Goal: Complete application form

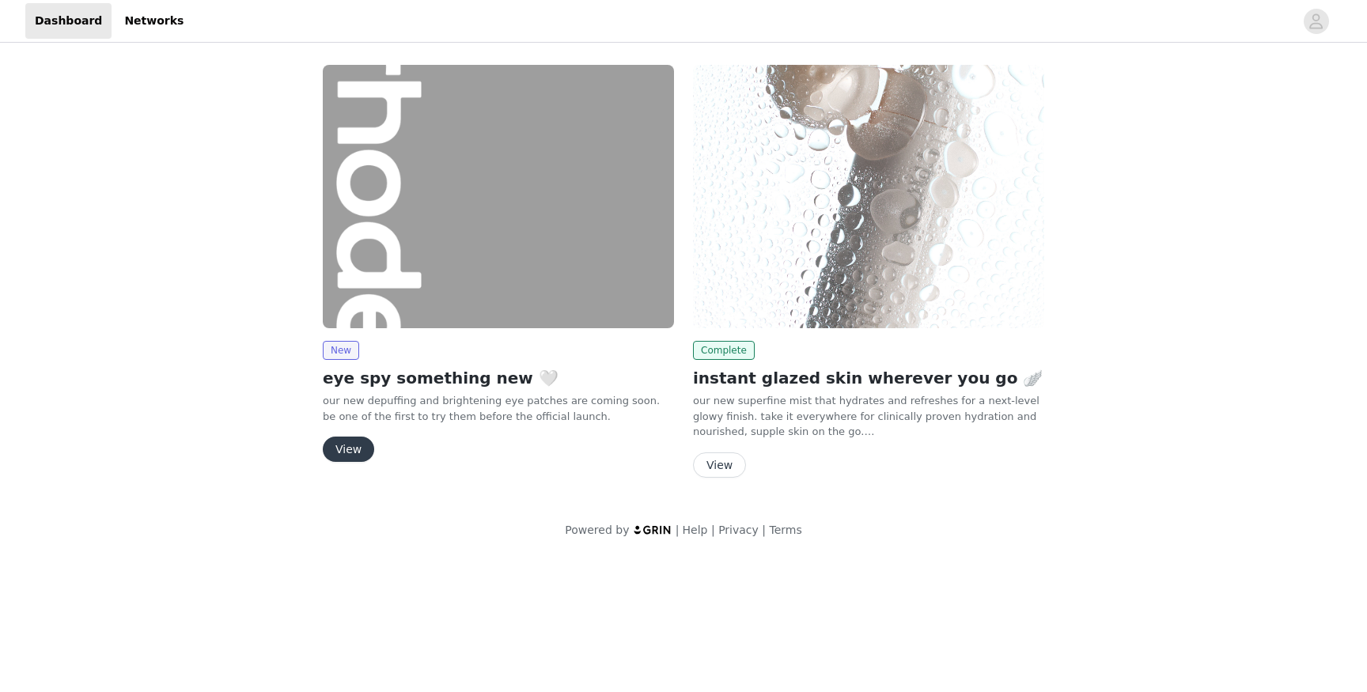
click at [353, 449] on button "View" at bounding box center [348, 449] width 51 height 25
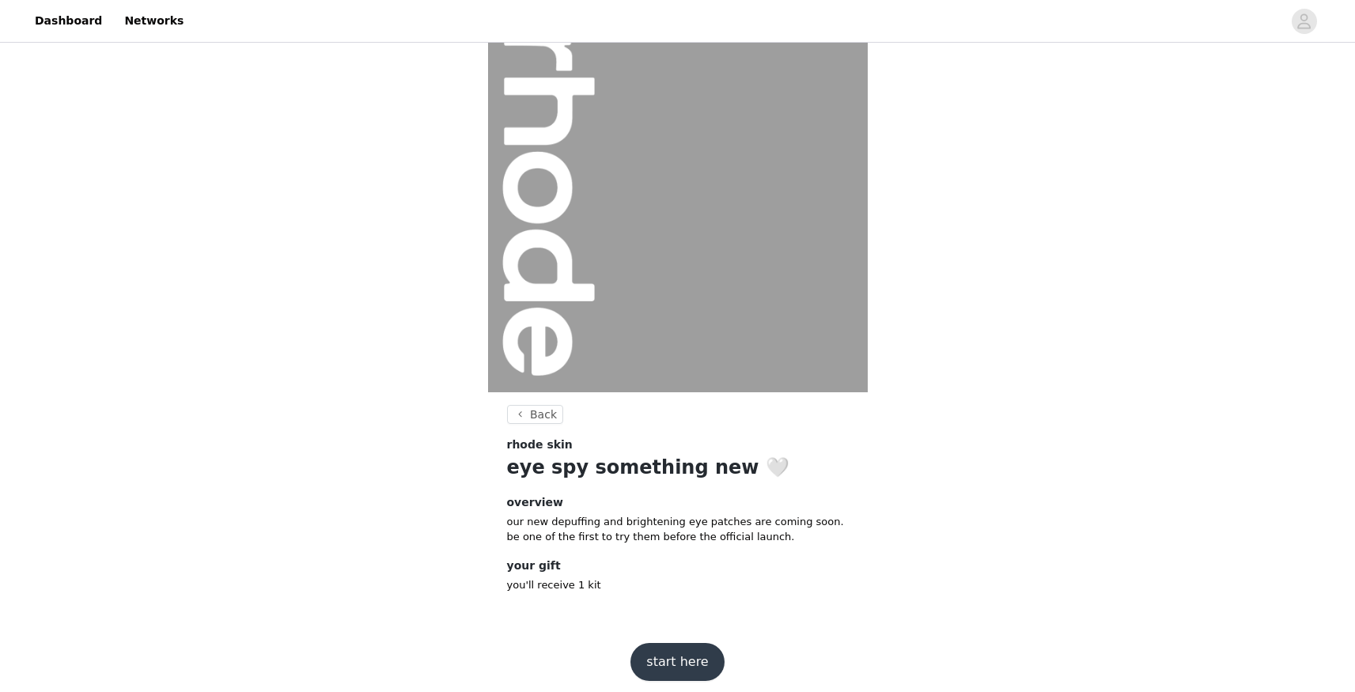
scroll to position [42, 0]
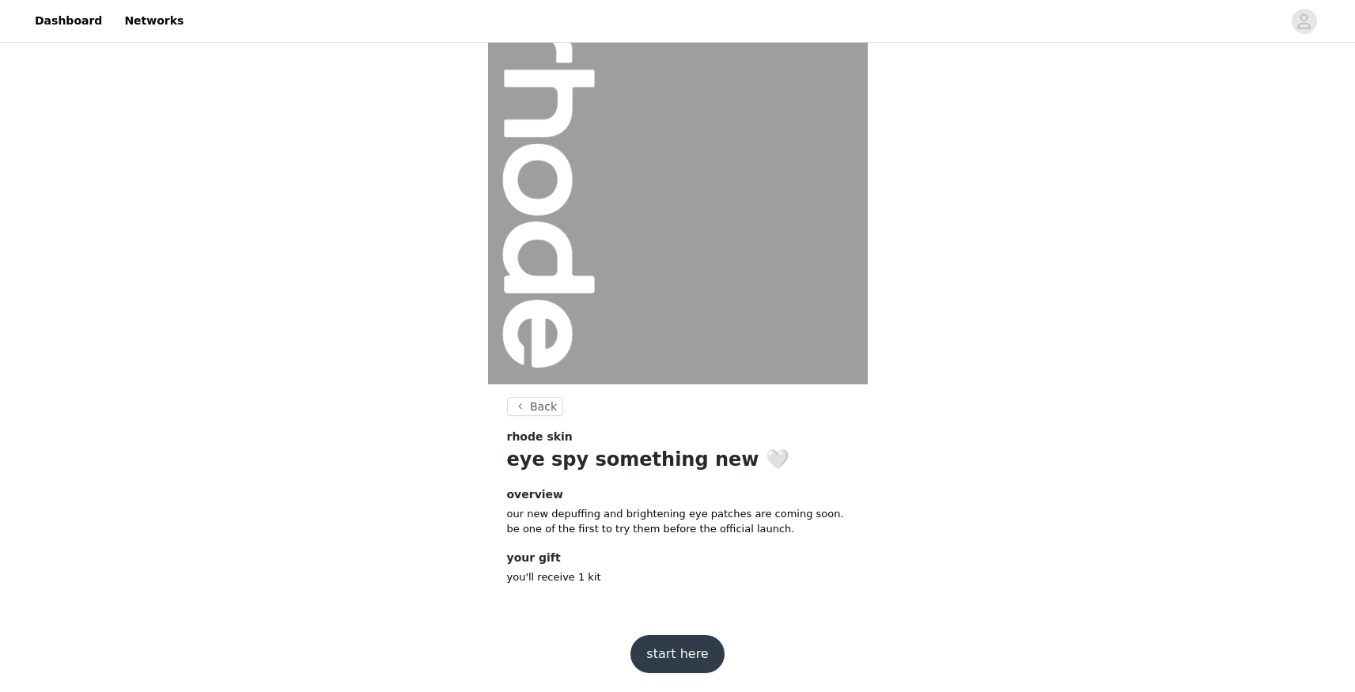
click at [671, 650] on button "start here" at bounding box center [677, 654] width 93 height 38
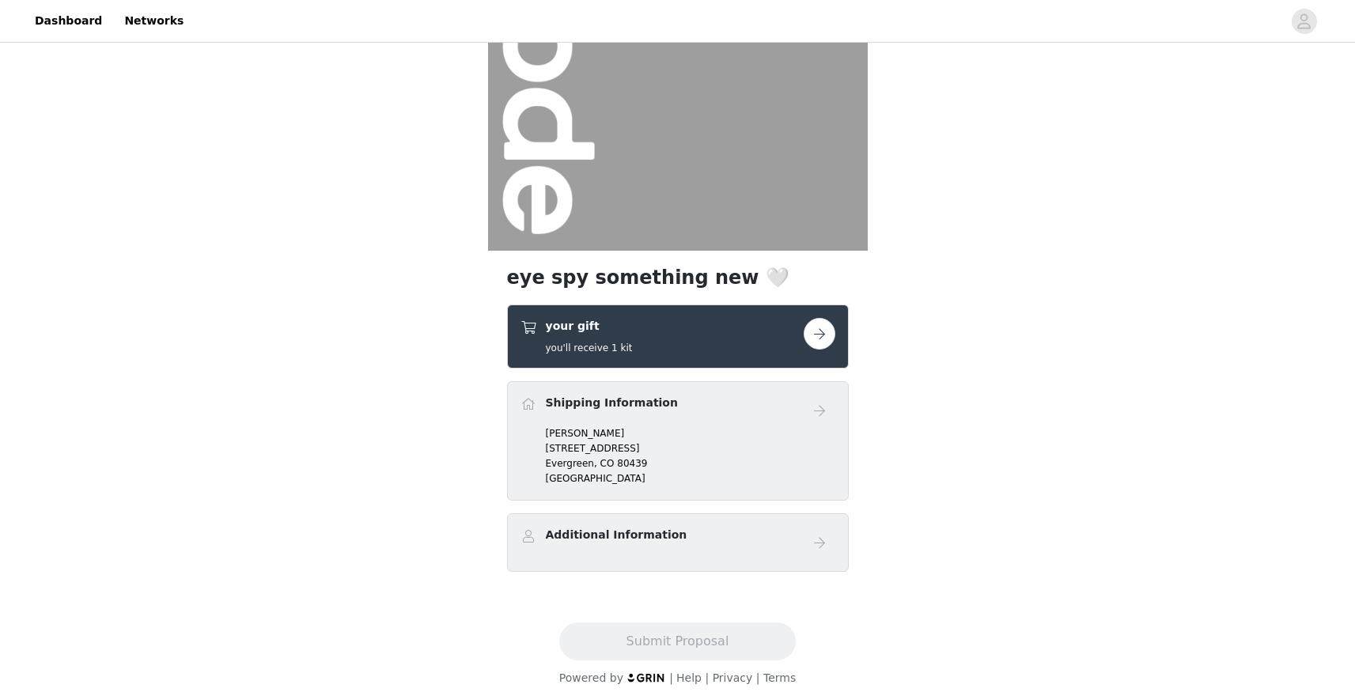
scroll to position [188, 0]
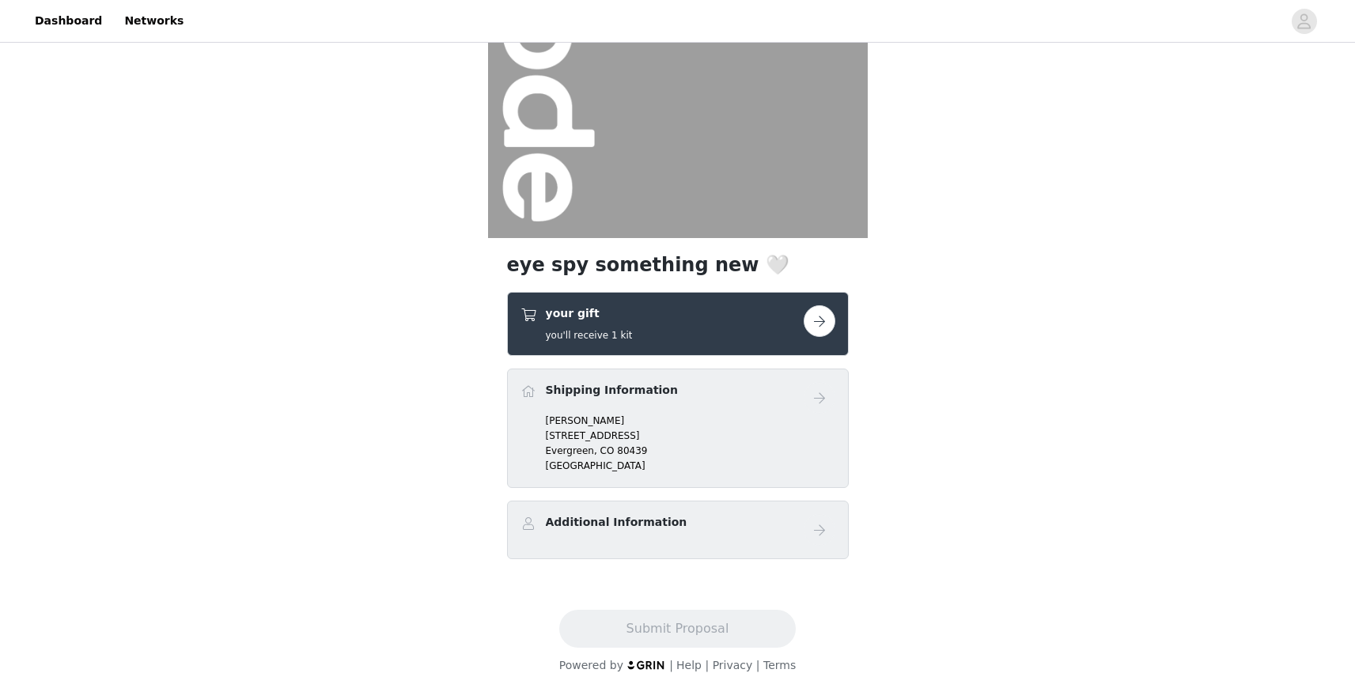
click at [816, 320] on button "button" at bounding box center [820, 321] width 32 height 32
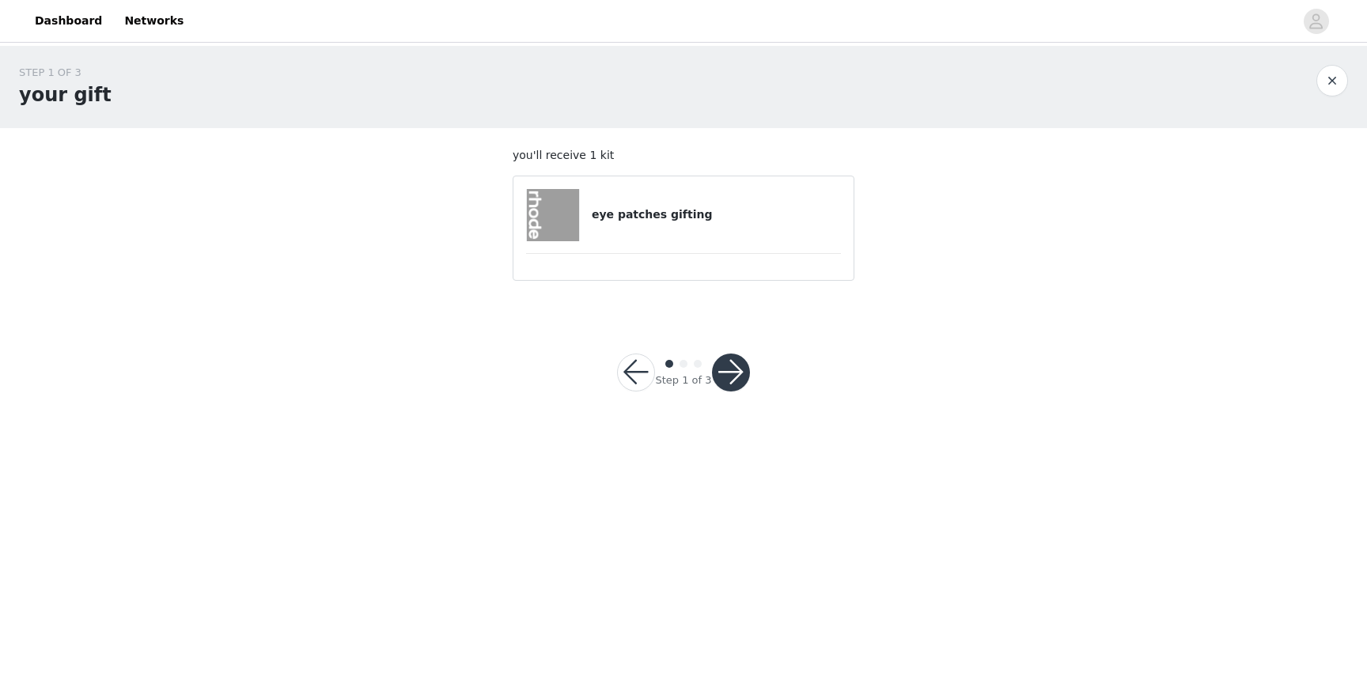
click at [734, 369] on button "button" at bounding box center [731, 373] width 38 height 38
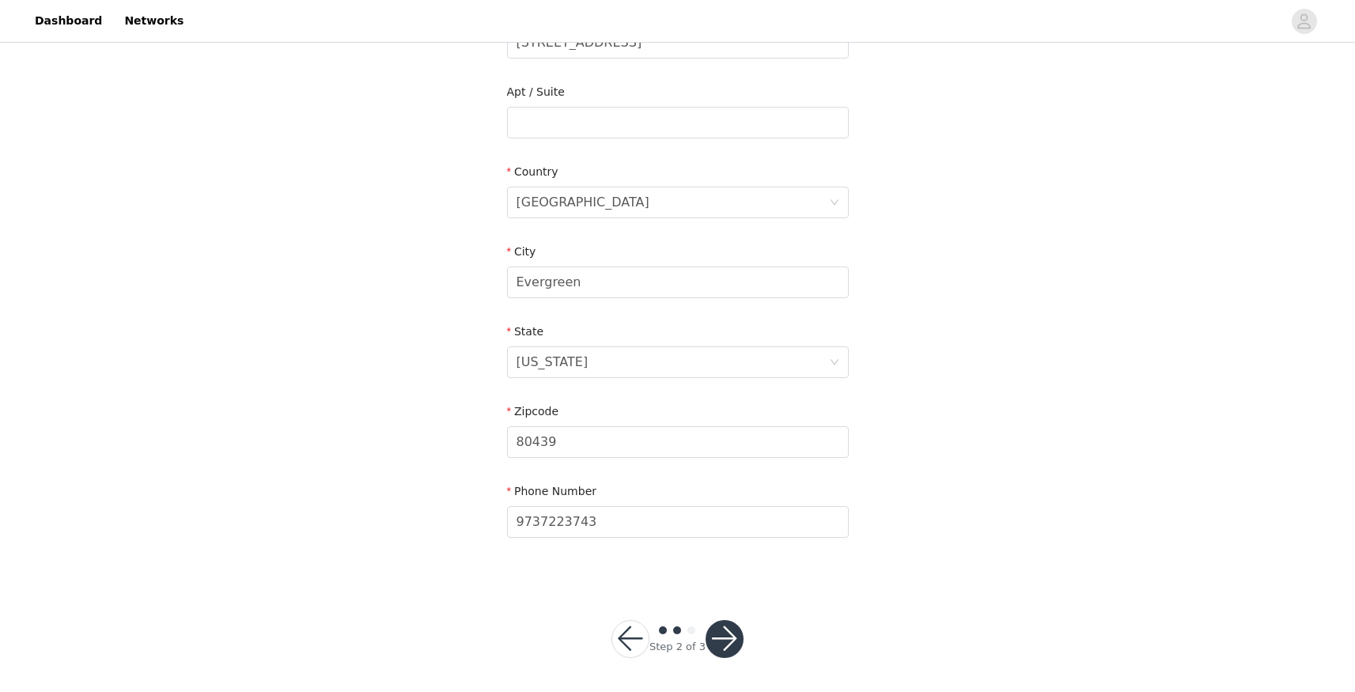
scroll to position [386, 0]
click at [719, 638] on button "button" at bounding box center [725, 636] width 38 height 38
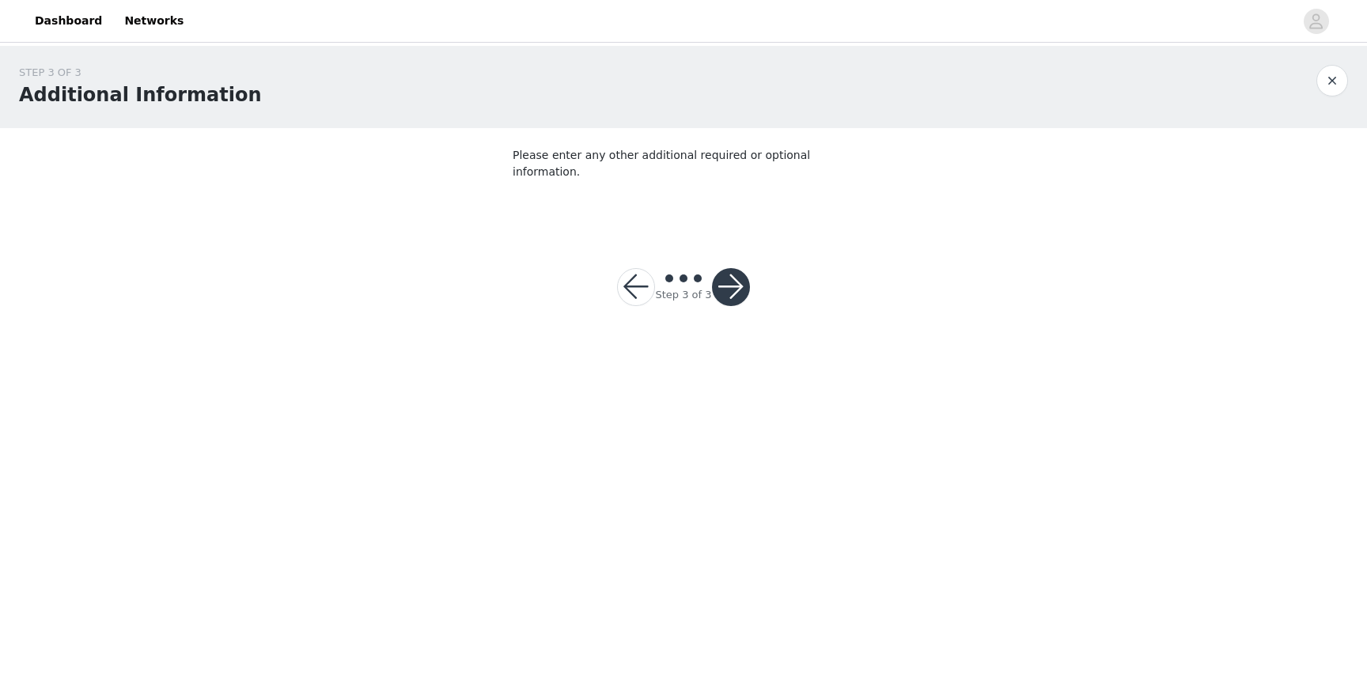
click at [725, 271] on button "button" at bounding box center [731, 287] width 38 height 38
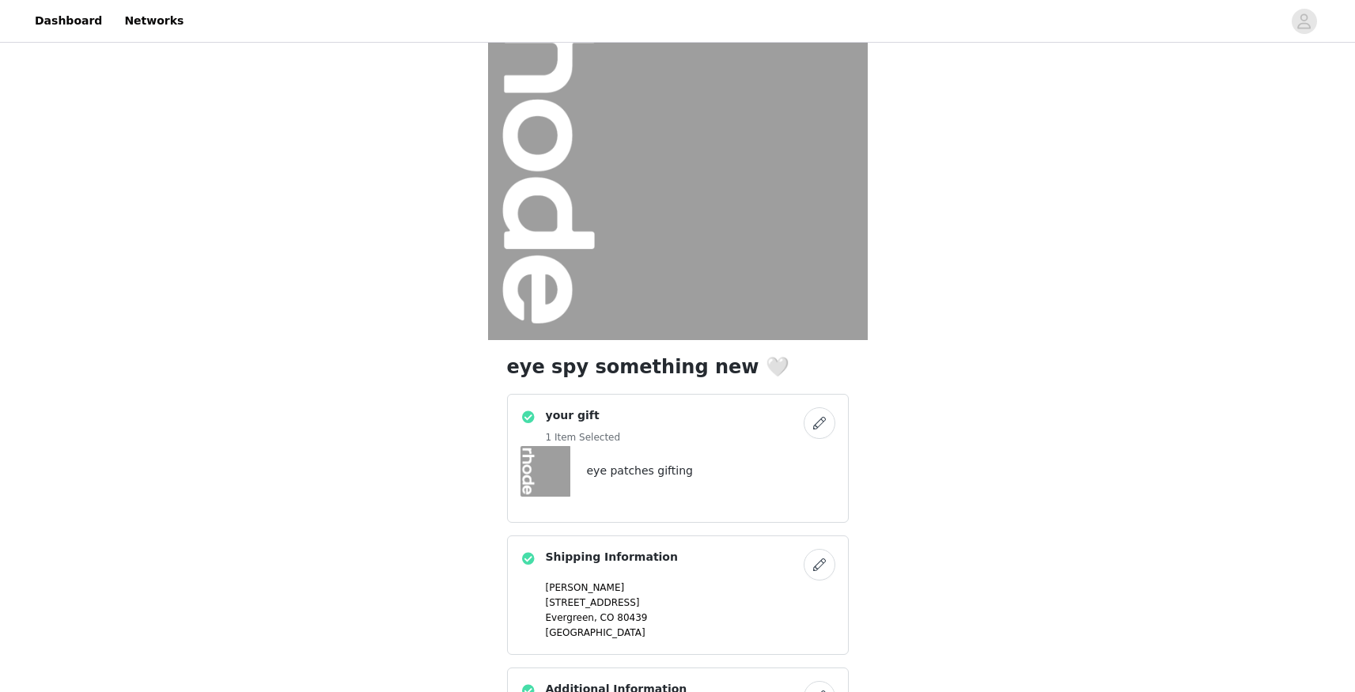
scroll to position [253, 0]
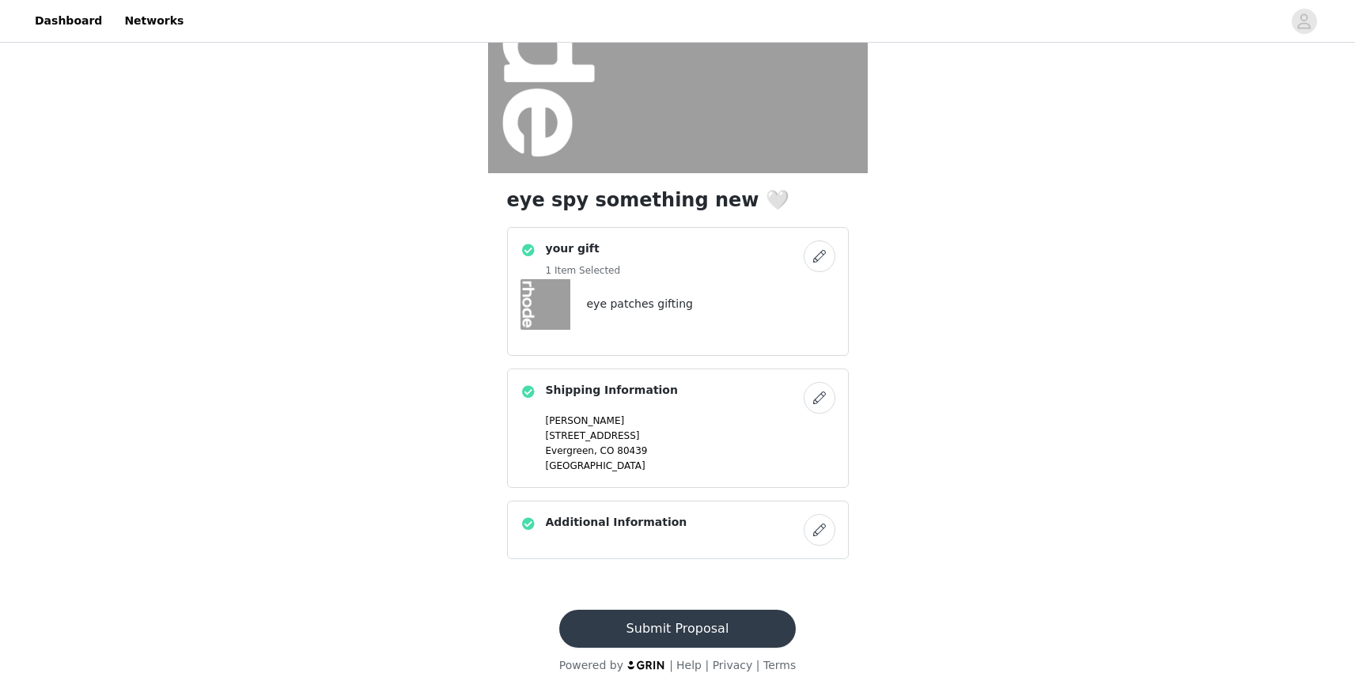
click at [702, 627] on button "Submit Proposal" at bounding box center [677, 629] width 237 height 38
